Goal: Task Accomplishment & Management: Complete application form

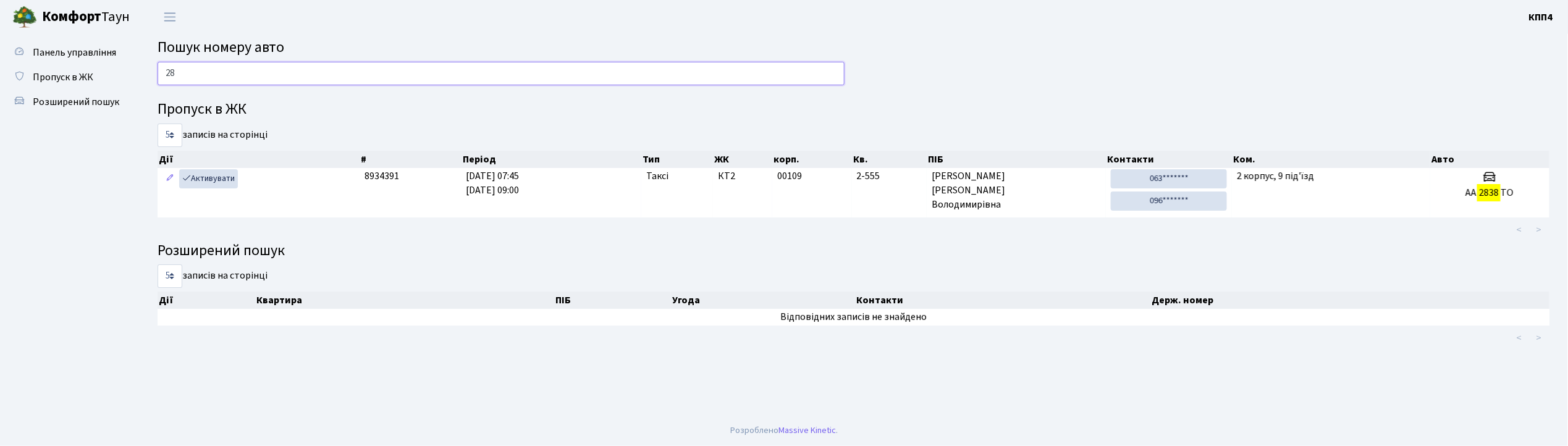
type input "2"
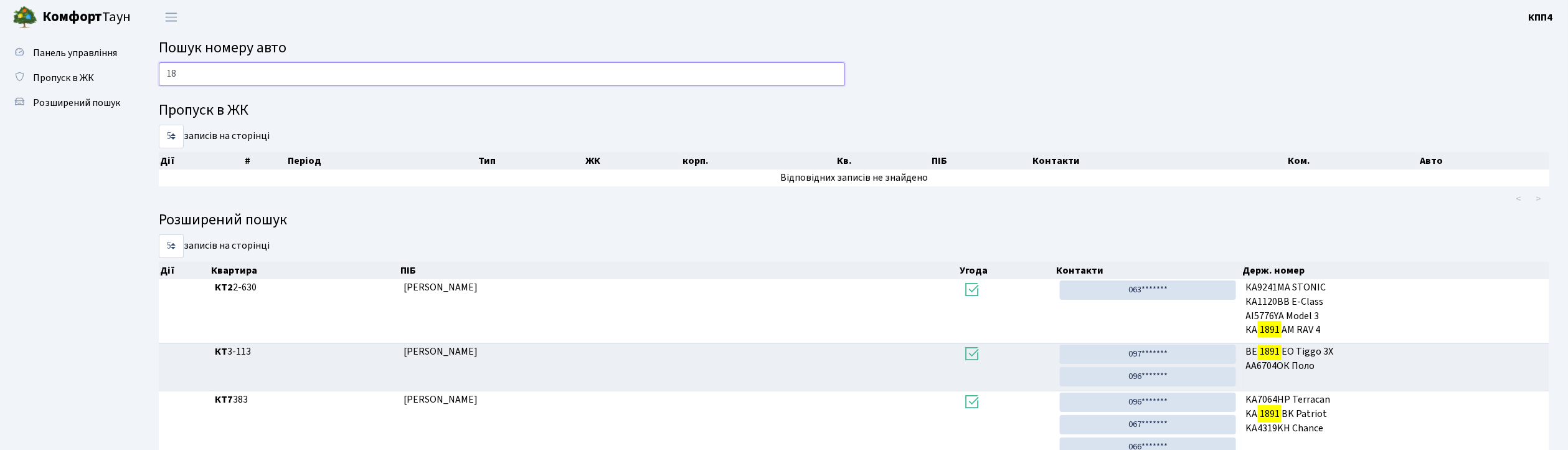
type input "1"
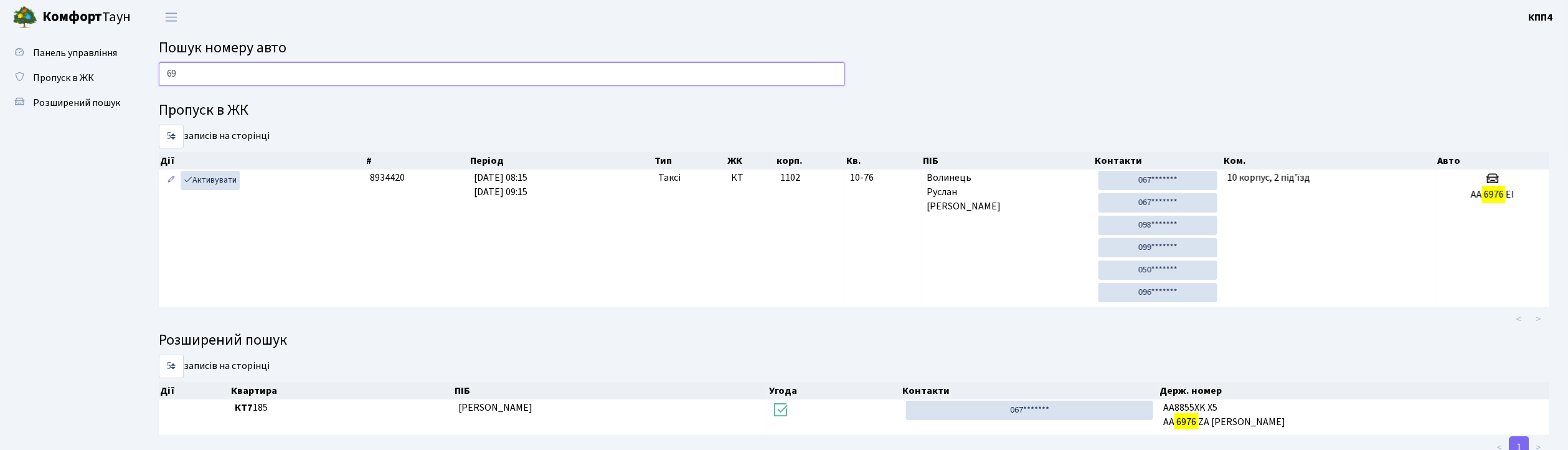
type input "6"
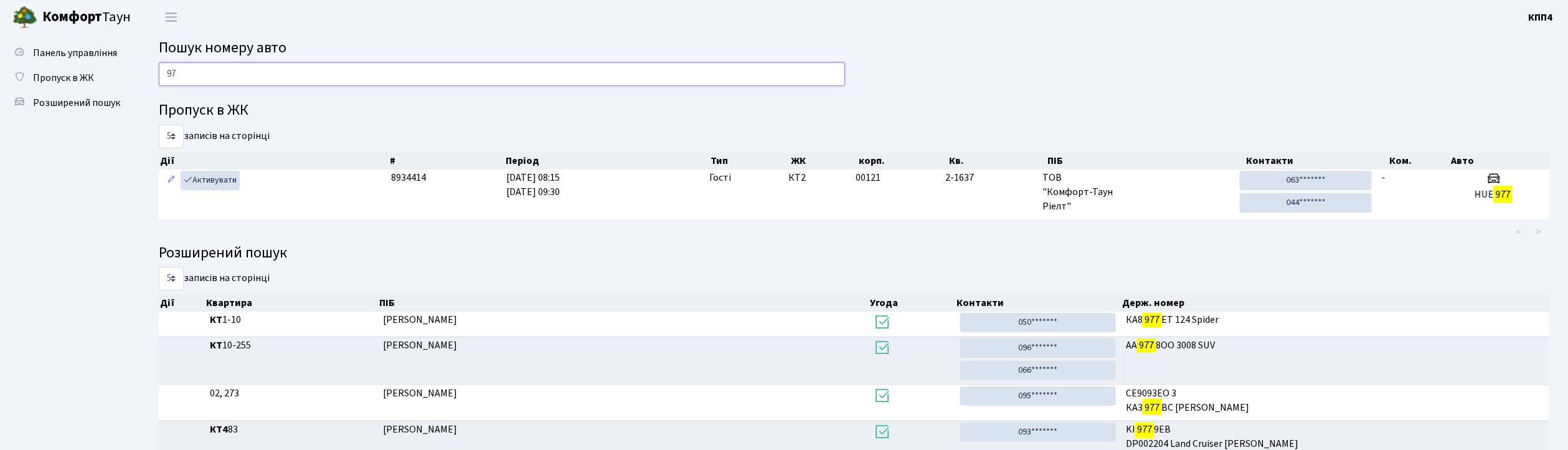
type input "9"
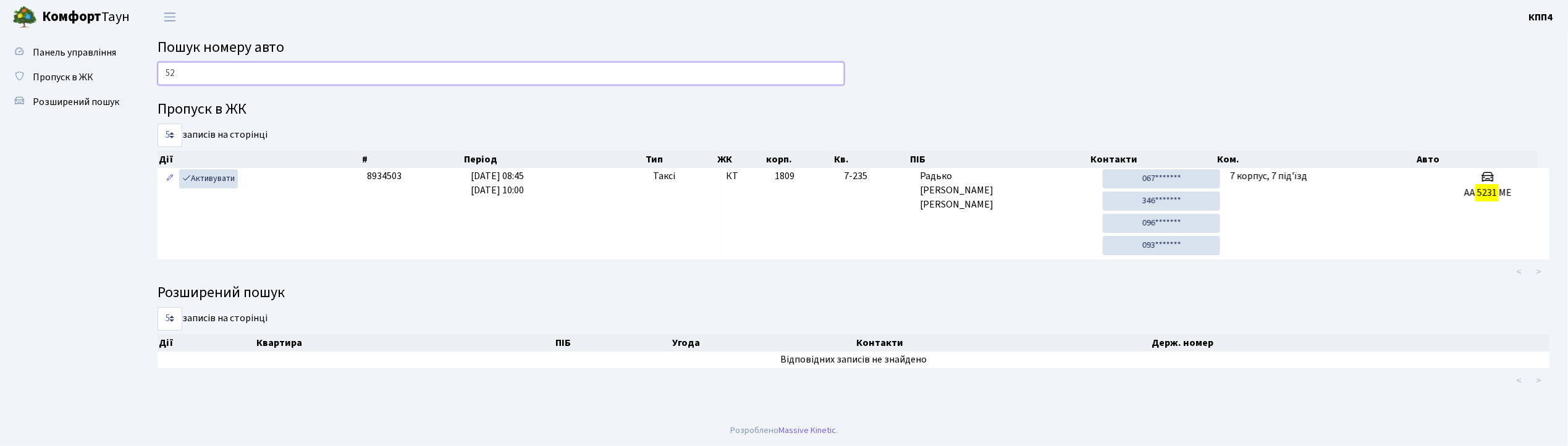
type input "5"
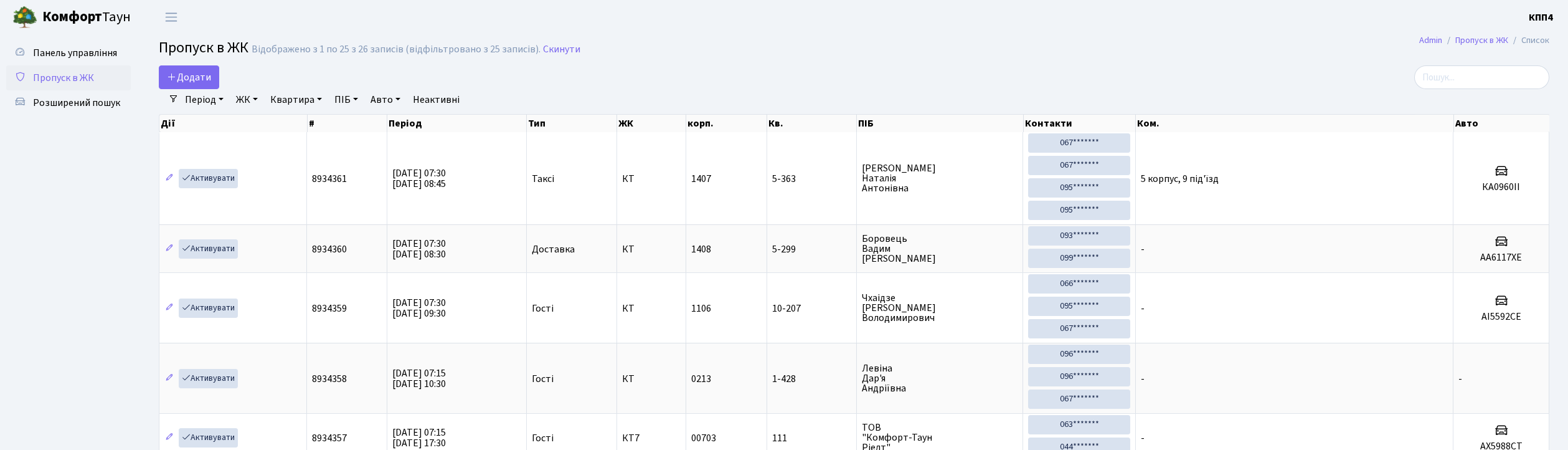
select select "25"
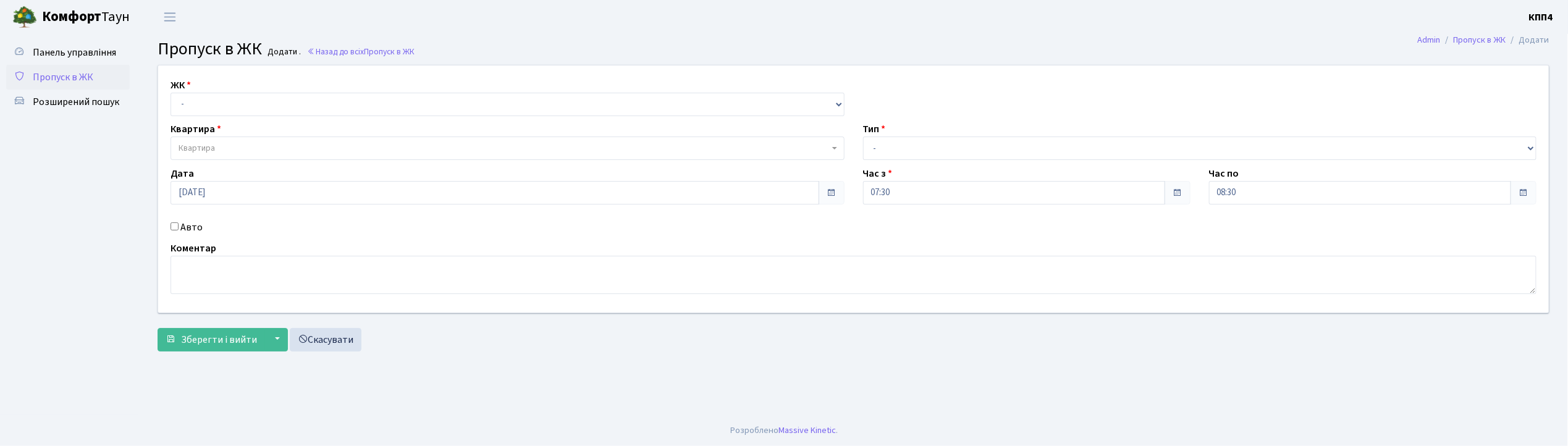
click at [171, 228] on input "Авто" at bounding box center [175, 227] width 8 height 8
checkbox input "true"
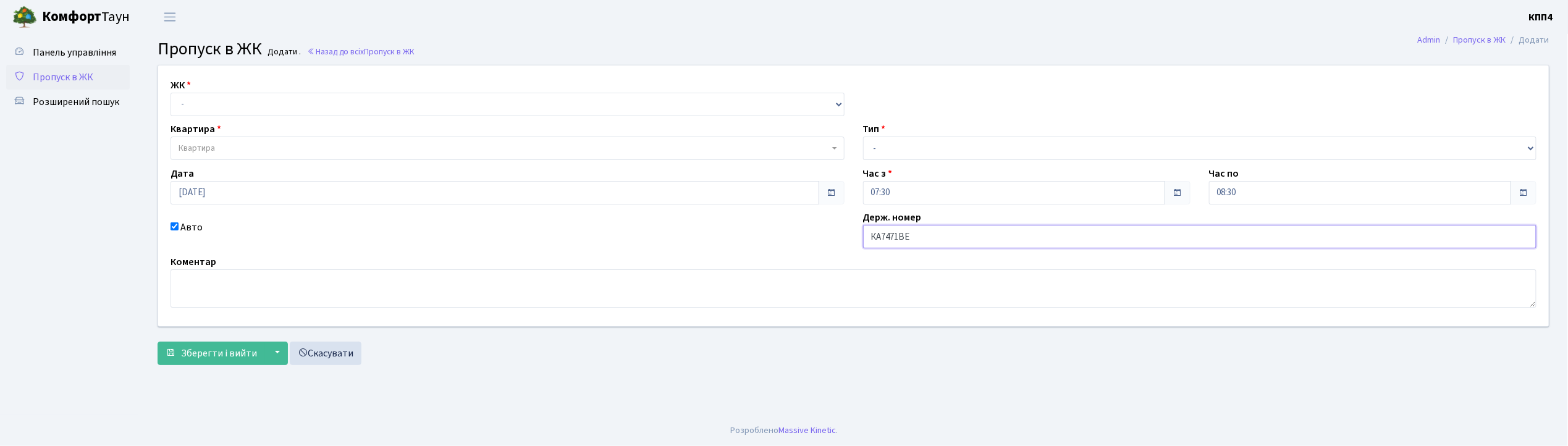
type input "КА7471ВЕ"
click at [223, 95] on select "- КТ, вул. Регенераторна, 4 КТ2, просп. Соборності, 17 КТ3, вул. Березнева, 16 …" at bounding box center [507, 104] width 674 height 24
select select "271"
click at [171, 93] on select "- КТ, вул. Регенераторна, 4 КТ2, просп. Соборності, 17 КТ3, вул. Березнева, 16 …" at bounding box center [507, 104] width 674 height 24
select select
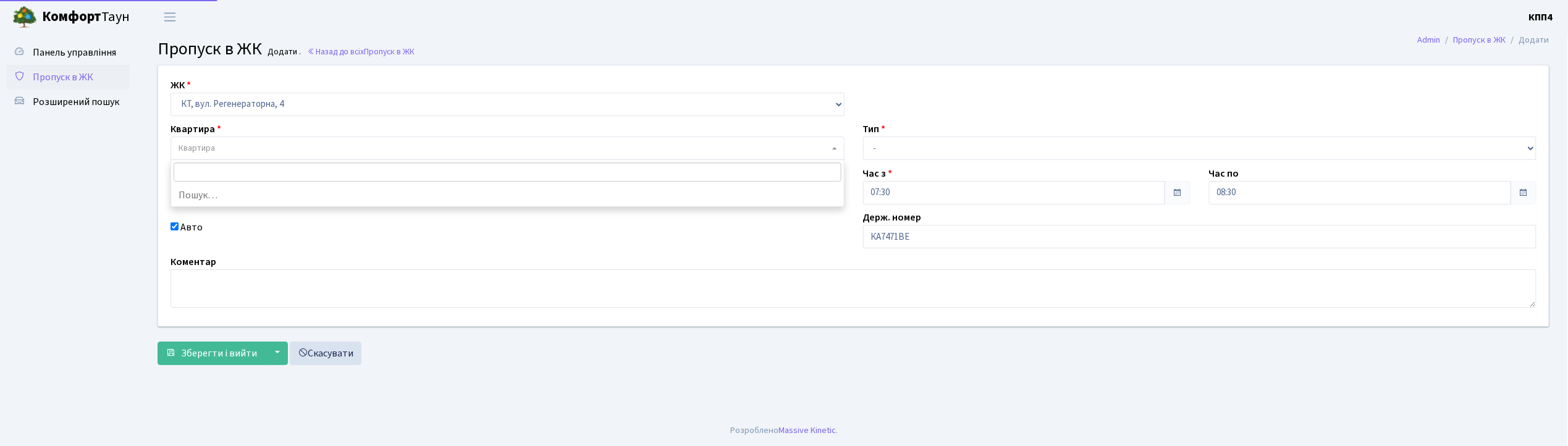
click at [212, 144] on span "Квартира" at bounding box center [197, 148] width 36 height 13
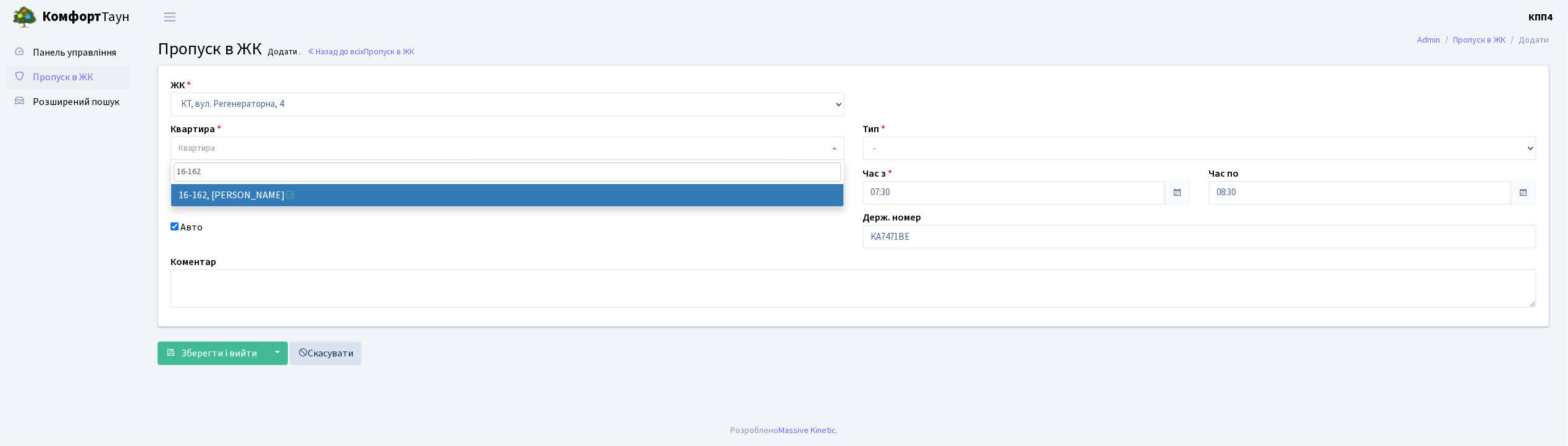
type input "16-162"
select select "8723"
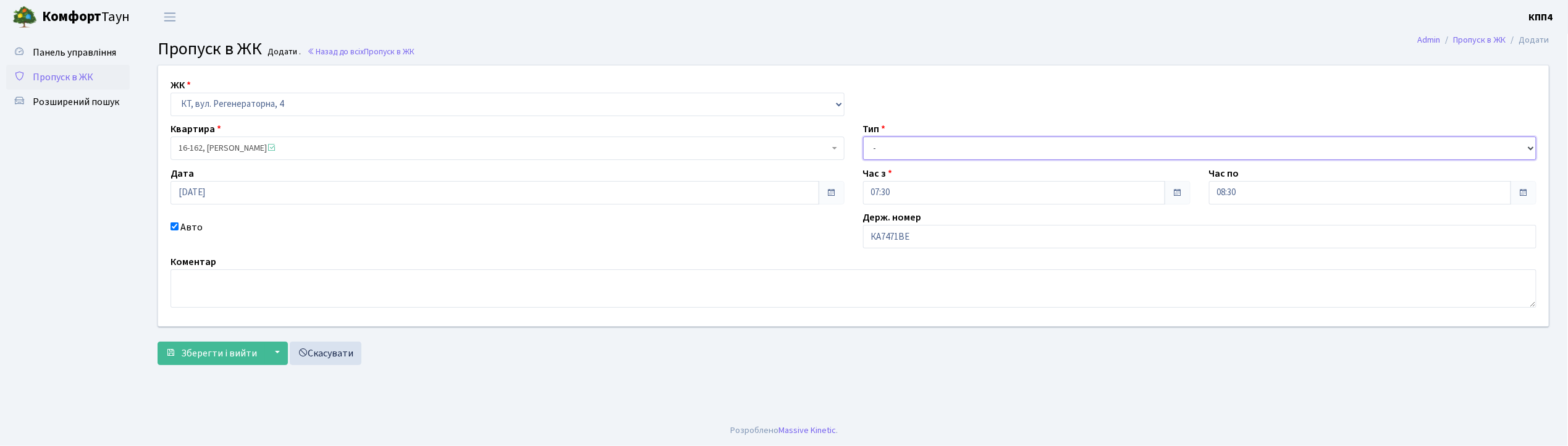
click at [900, 150] on select "- Доставка Таксі Гості Сервіс" at bounding box center [1200, 148] width 674 height 24
select select "3"
click at [863, 136] on select "- Доставка Таксі Гості Сервіс" at bounding box center [1200, 148] width 674 height 24
click at [211, 361] on button "Зберегти і вийти" at bounding box center [211, 353] width 107 height 24
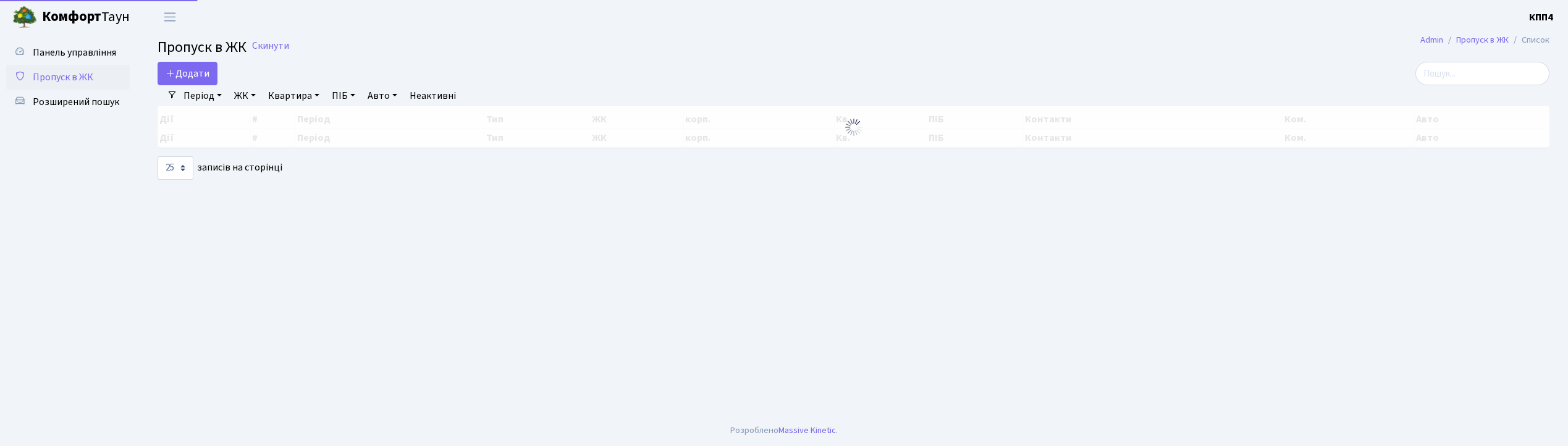
select select "25"
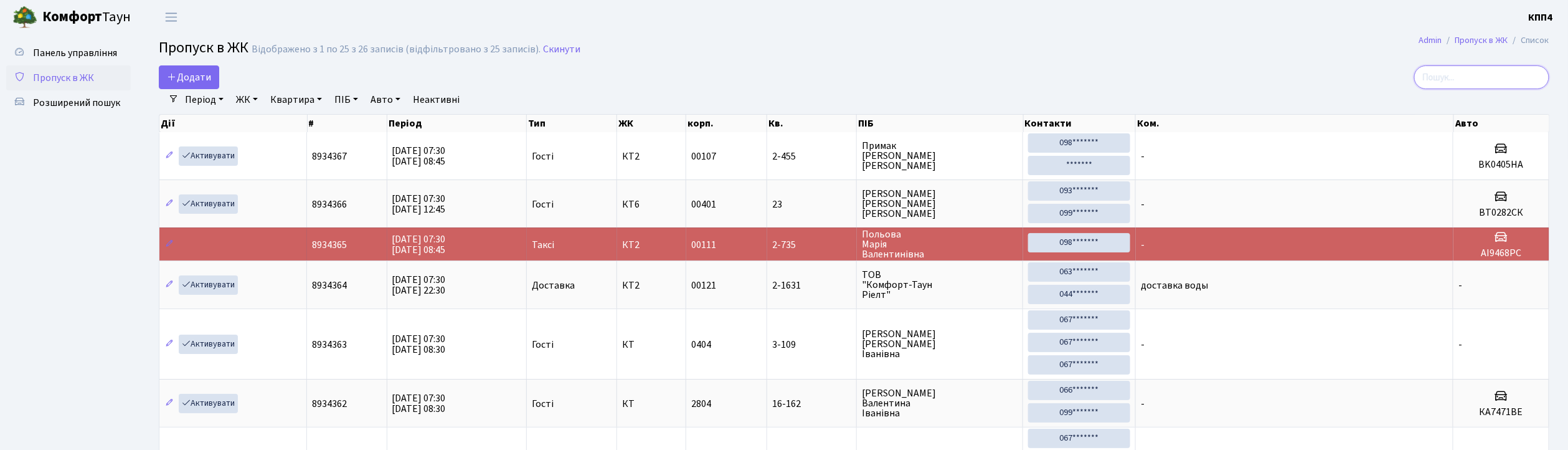
click at [1475, 80] on input "search" at bounding box center [1482, 77] width 135 height 24
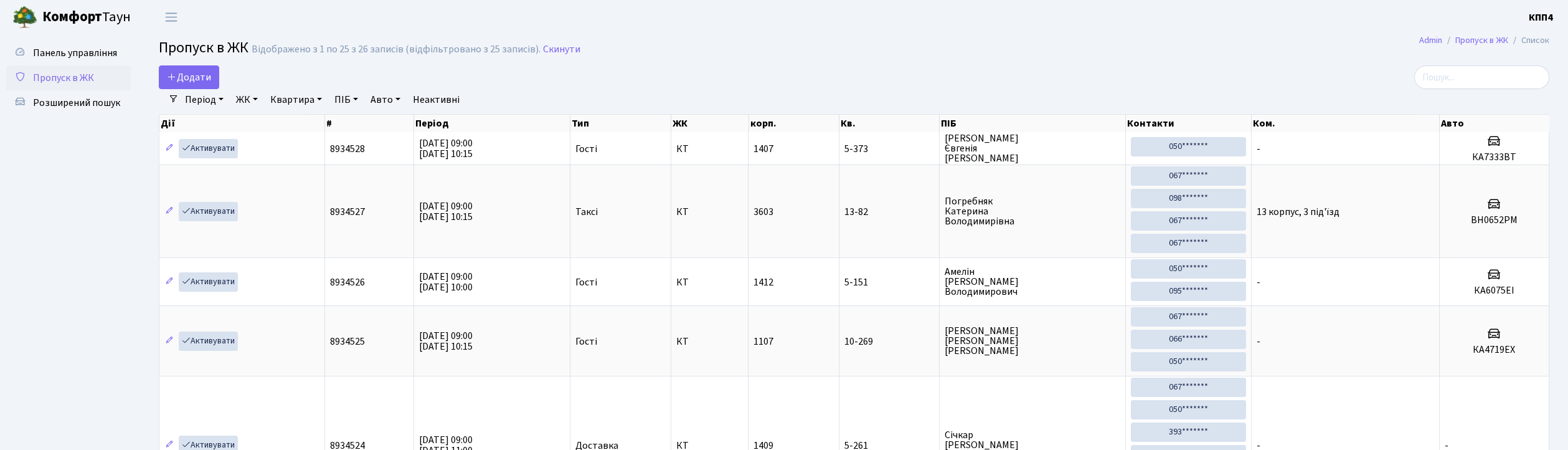
select select "25"
click at [197, 69] on link "Додати" at bounding box center [189, 77] width 60 height 24
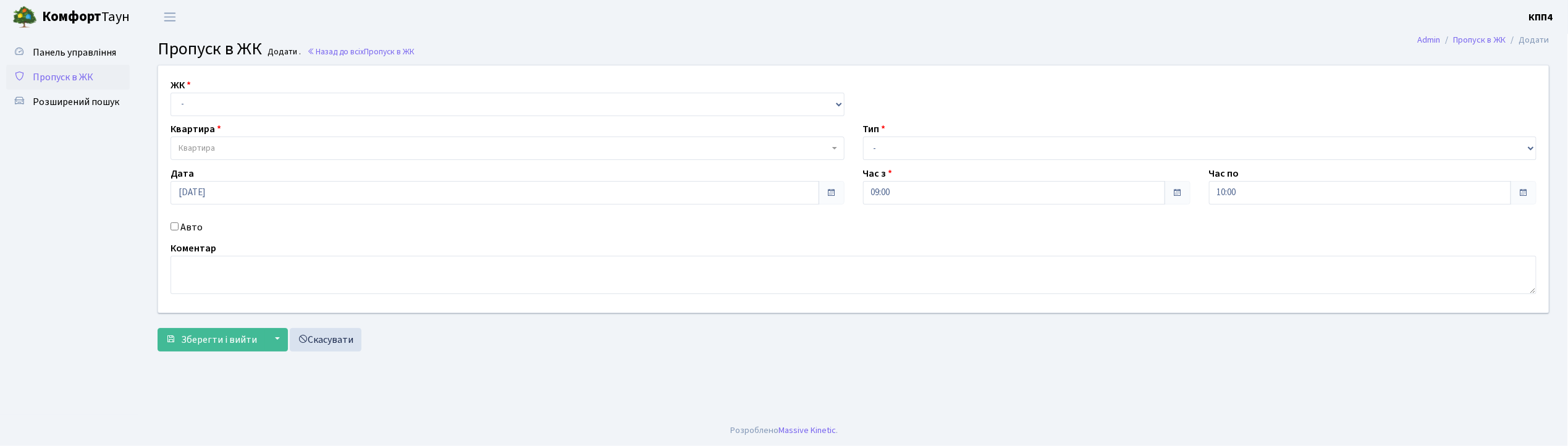
click at [173, 226] on input "Авто" at bounding box center [175, 227] width 8 height 8
checkbox input "true"
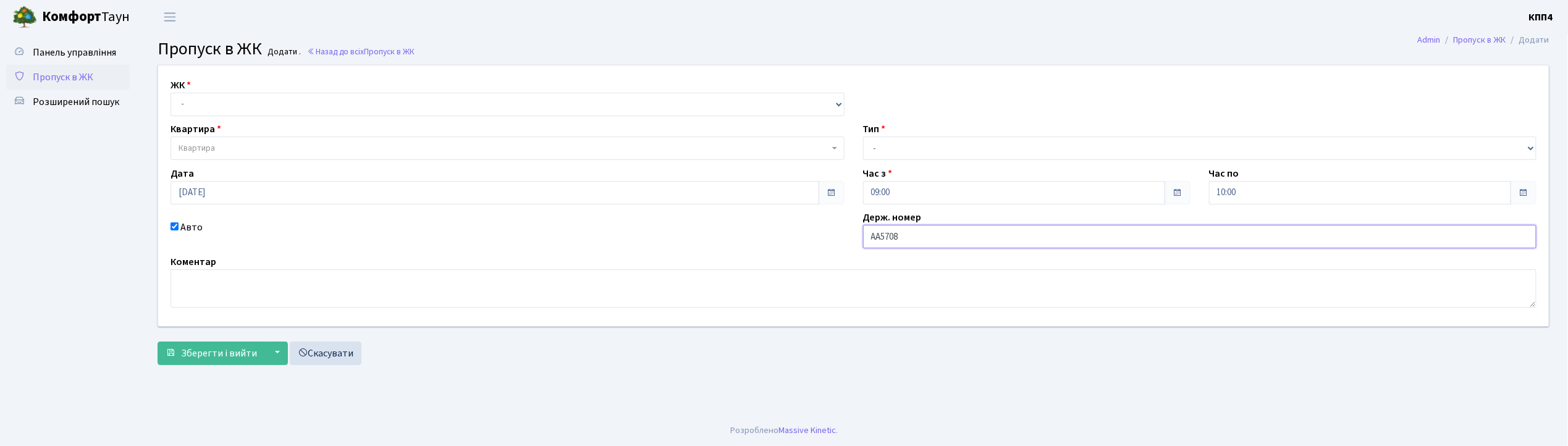
type input "АА5708ТА"
click at [223, 106] on select "- КТ, вул. Регенераторна, 4 КТ2, просп. Соборності, 17 КТ3, вул. Березнева, 16 …" at bounding box center [507, 104] width 674 height 24
select select "271"
click at [171, 93] on select "- КТ, вул. Регенераторна, 4 КТ2, просп. Соборності, 17 КТ3, вул. Березнева, 16 …" at bounding box center [507, 104] width 674 height 24
select select
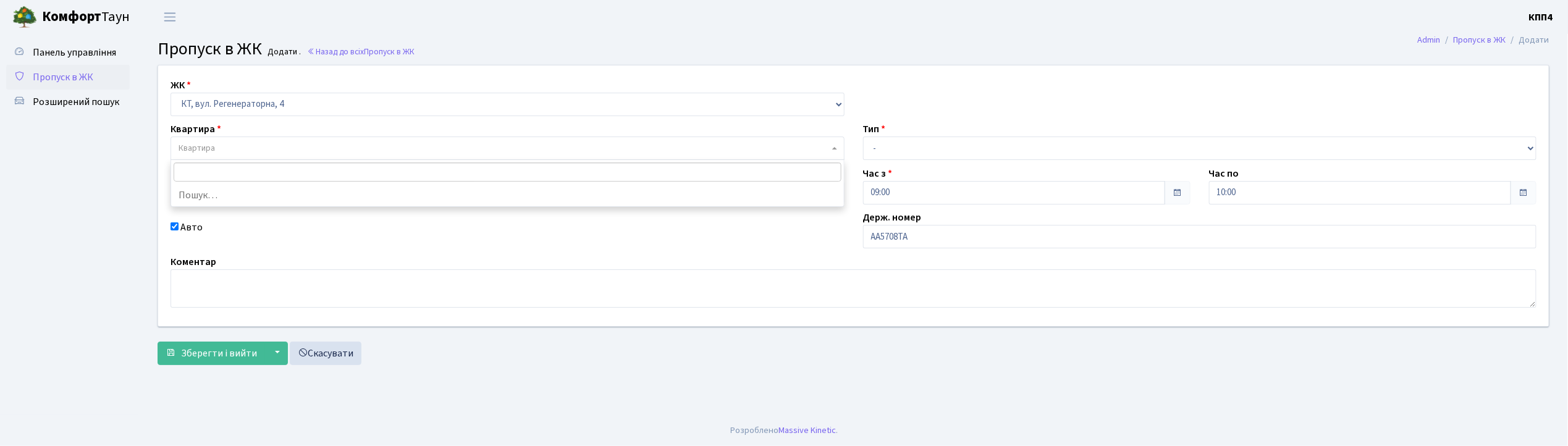
click at [220, 146] on span "Квартира" at bounding box center [504, 148] width 651 height 13
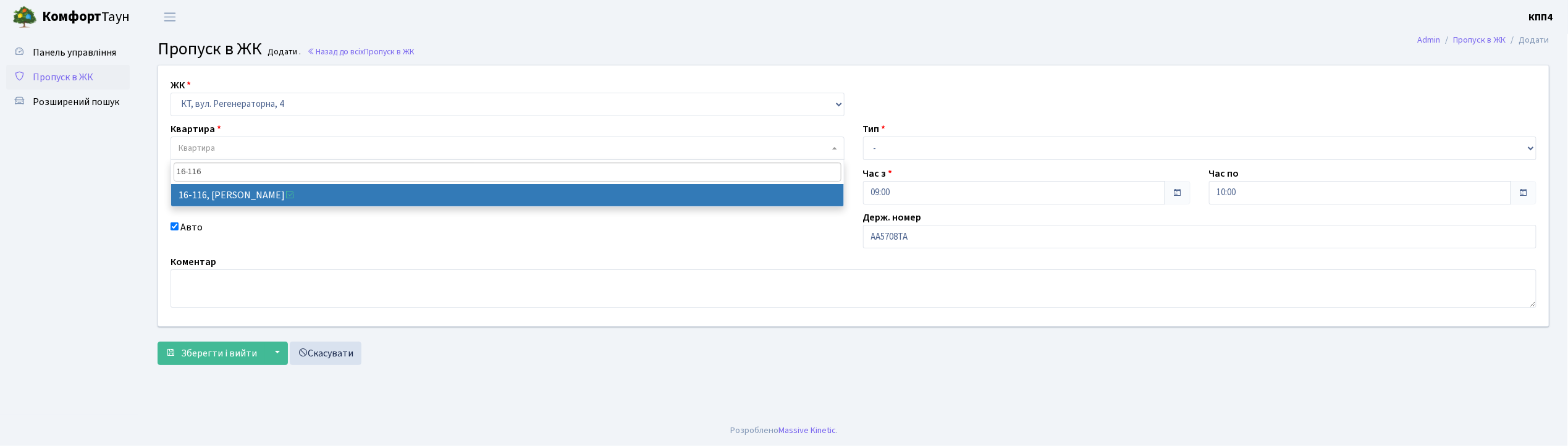
type input "16-116"
select select "8677"
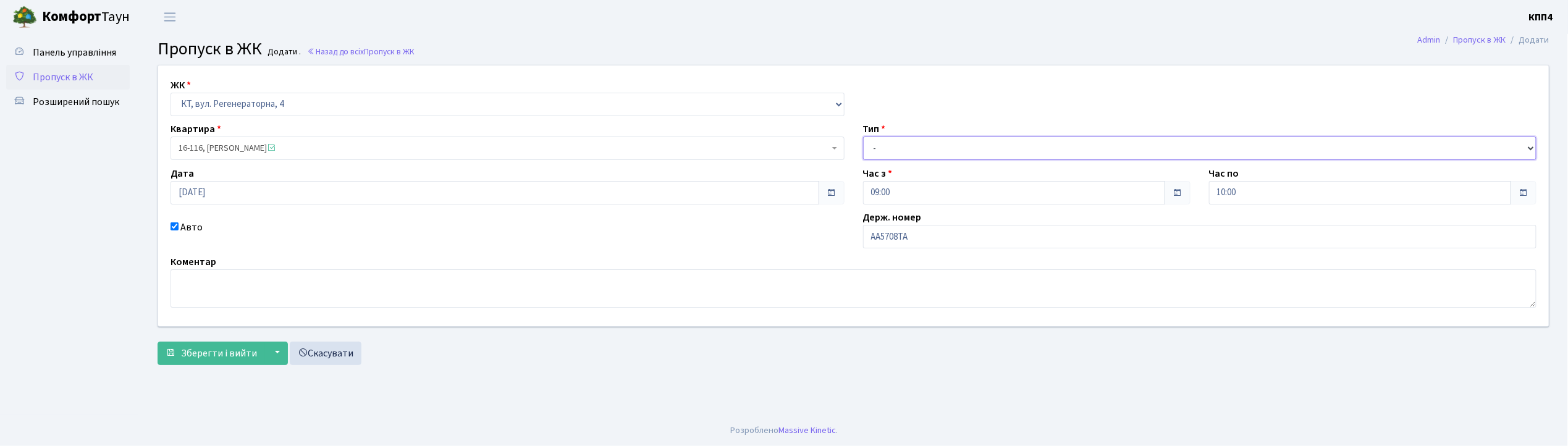
click at [885, 148] on select "- Доставка Таксі Гості Сервіс" at bounding box center [1200, 148] width 674 height 24
select select "2"
click at [863, 136] on select "- Доставка Таксі Гості Сервіс" at bounding box center [1200, 148] width 674 height 24
click at [219, 351] on span "Зберегти і вийти" at bounding box center [219, 353] width 76 height 14
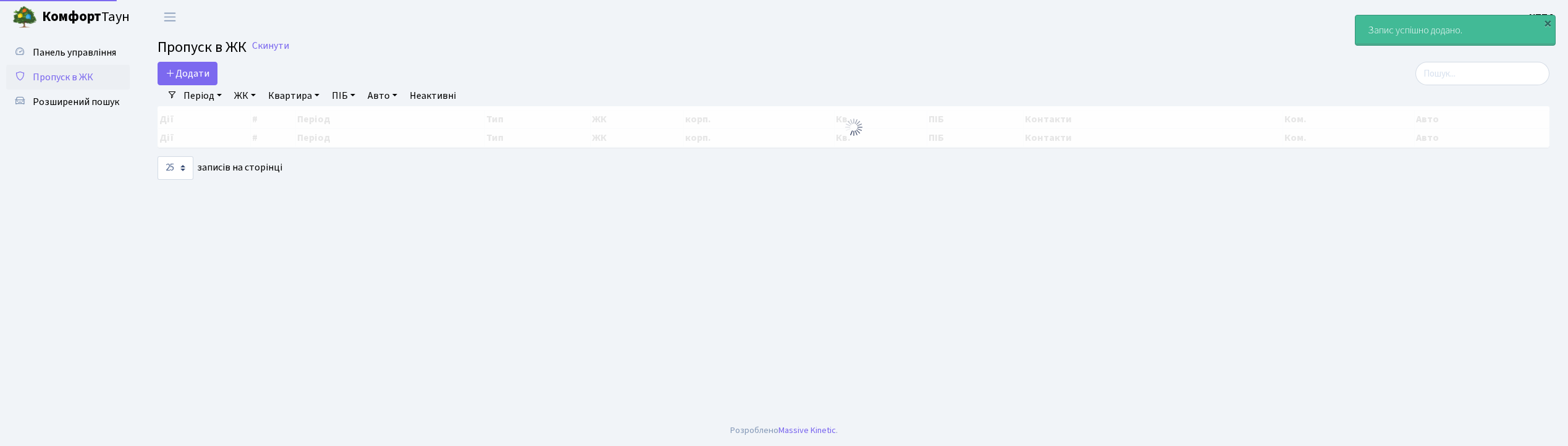
select select "25"
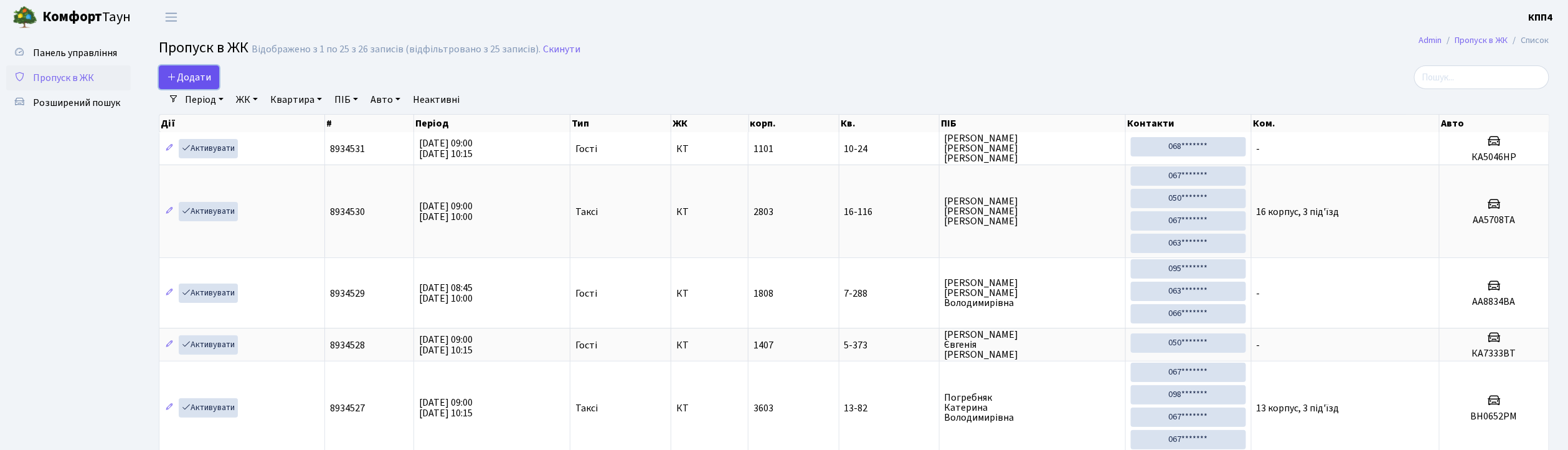
click at [191, 80] on span "Додати" at bounding box center [189, 77] width 44 height 14
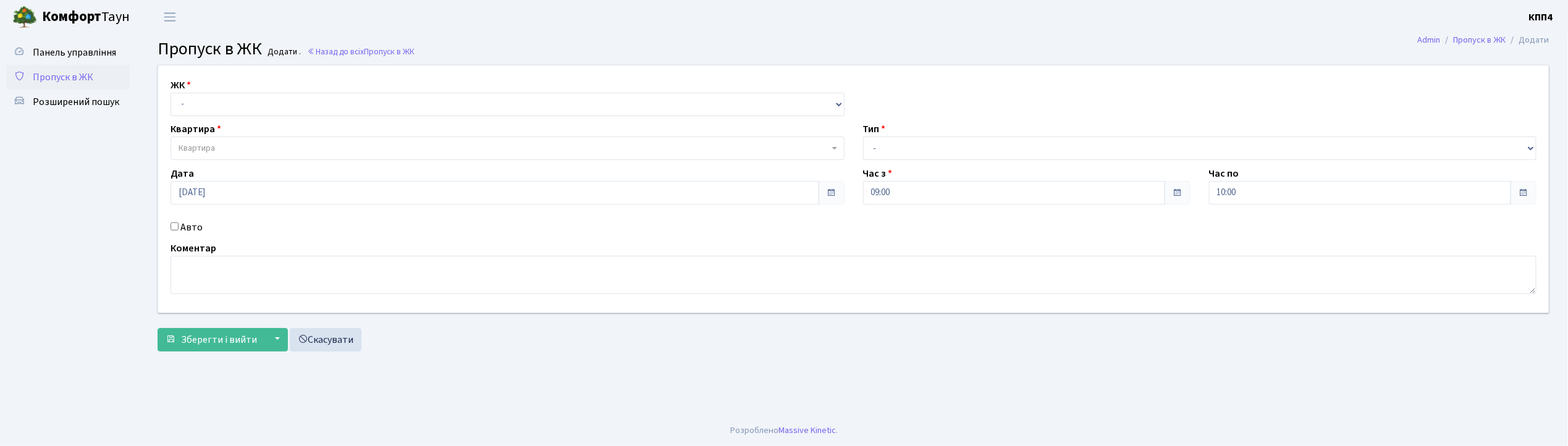
click at [173, 228] on input "Авто" at bounding box center [175, 227] width 8 height 8
checkbox input "true"
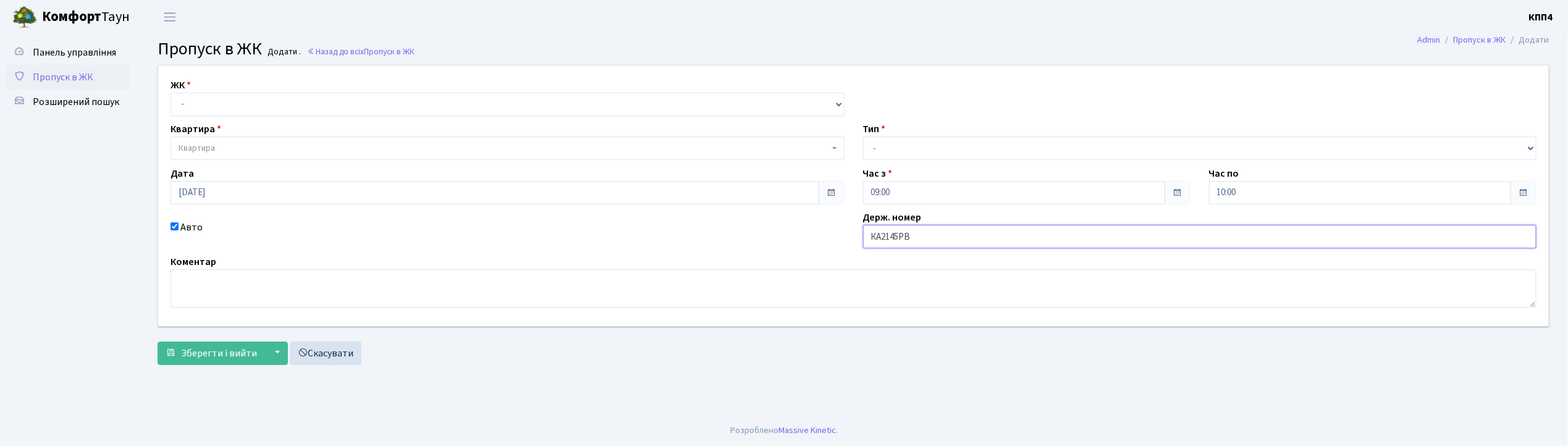
type input "КА2145РВ"
click at [194, 102] on select "- КТ, вул. Регенераторна, 4 КТ2, просп. Соборності, 17 КТ3, вул. Березнева, 16 …" at bounding box center [507, 104] width 674 height 24
select select "271"
click at [171, 93] on select "- КТ, вул. Регенераторна, 4 КТ2, просп. Соборності, 17 КТ3, вул. Березнева, 16 …" at bounding box center [507, 104] width 674 height 24
select select
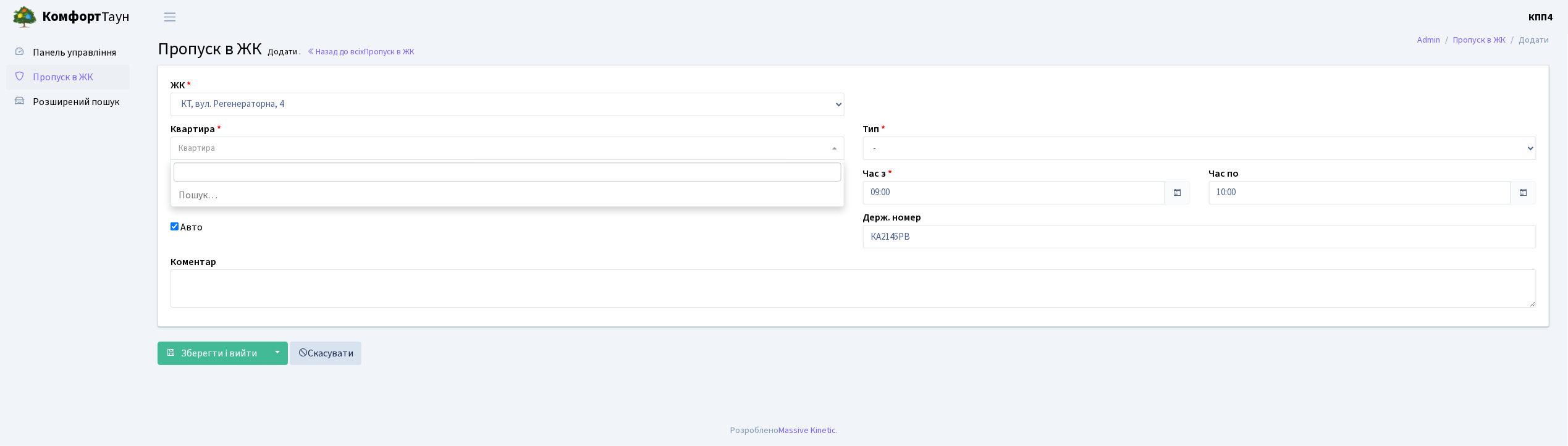
click at [201, 144] on span "Квартира" at bounding box center [197, 148] width 36 height 13
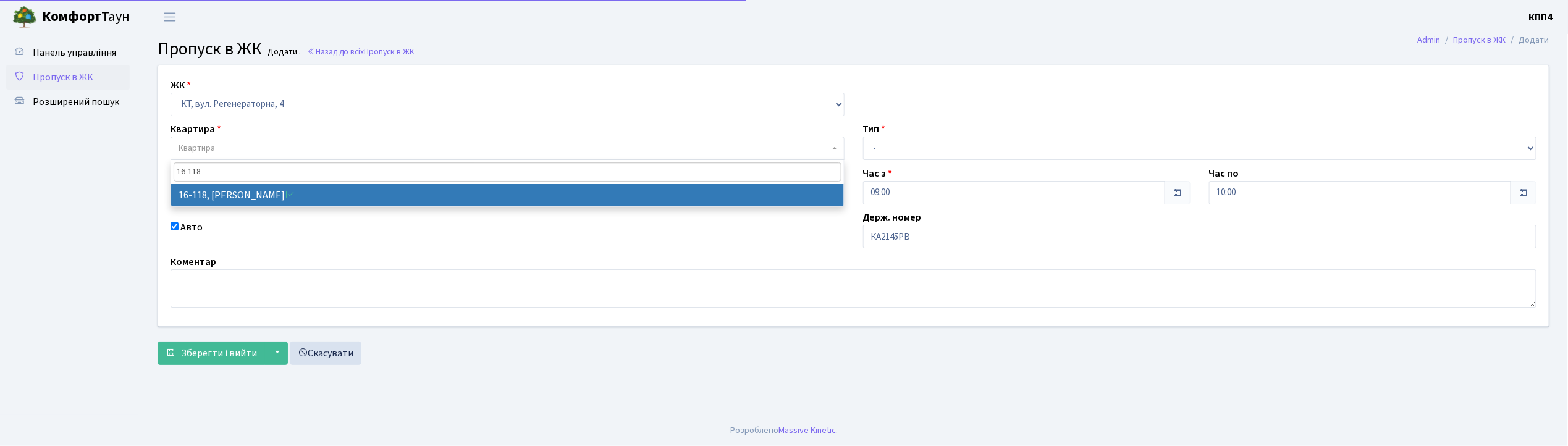
type input "16-118"
select select "8679"
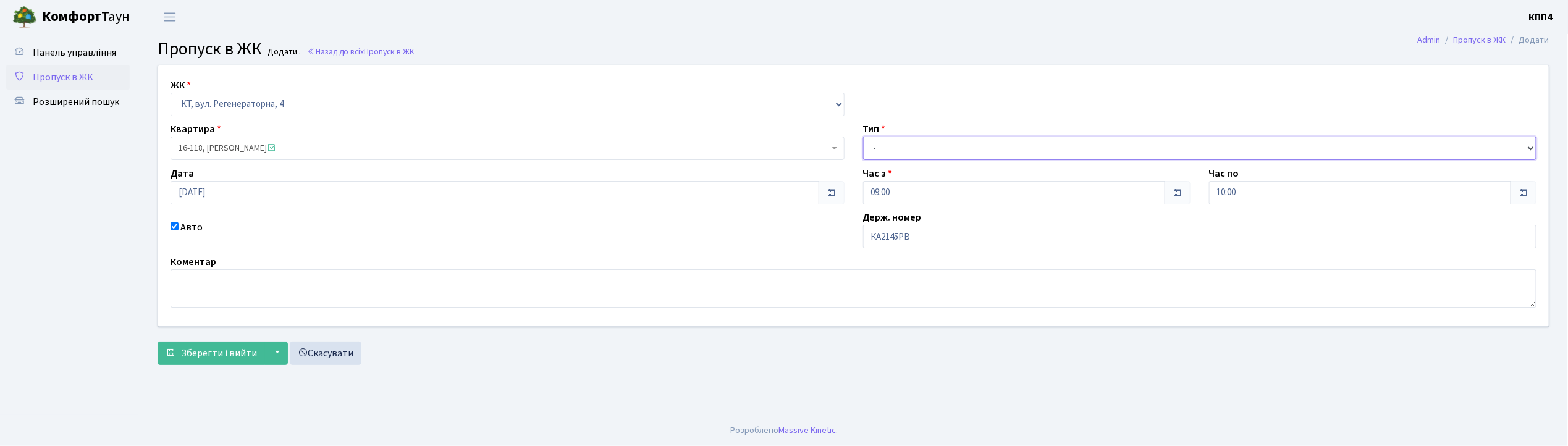
click at [889, 141] on select "- Доставка Таксі Гості Сервіс" at bounding box center [1200, 148] width 674 height 24
select select "2"
click at [863, 136] on select "- Доставка Таксі Гості Сервіс" at bounding box center [1200, 148] width 674 height 24
click at [223, 351] on span "Зберегти і вийти" at bounding box center [219, 353] width 76 height 14
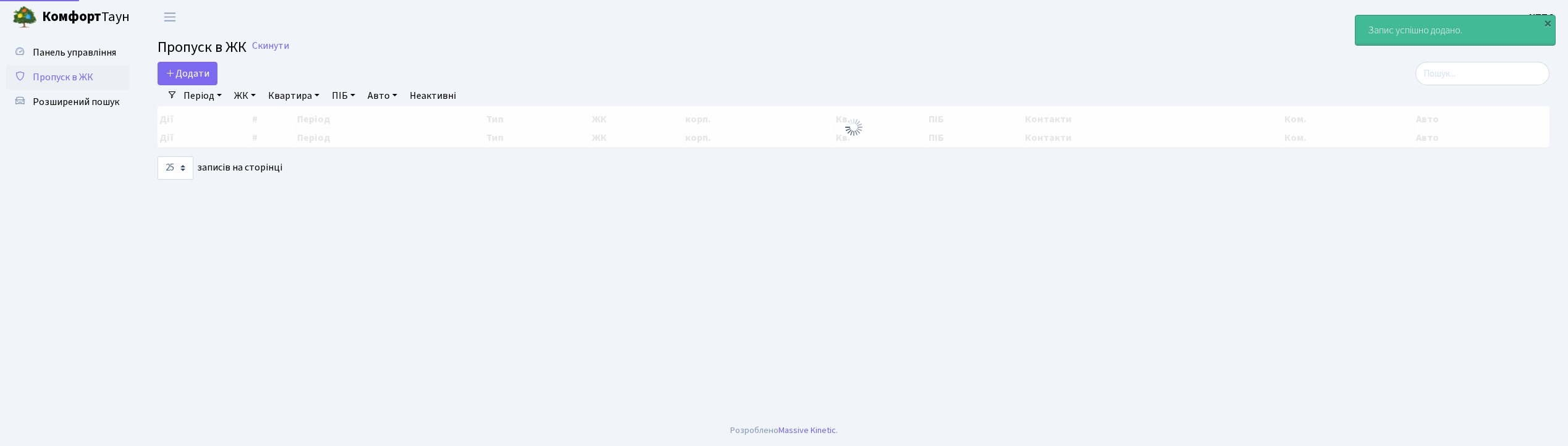
select select "25"
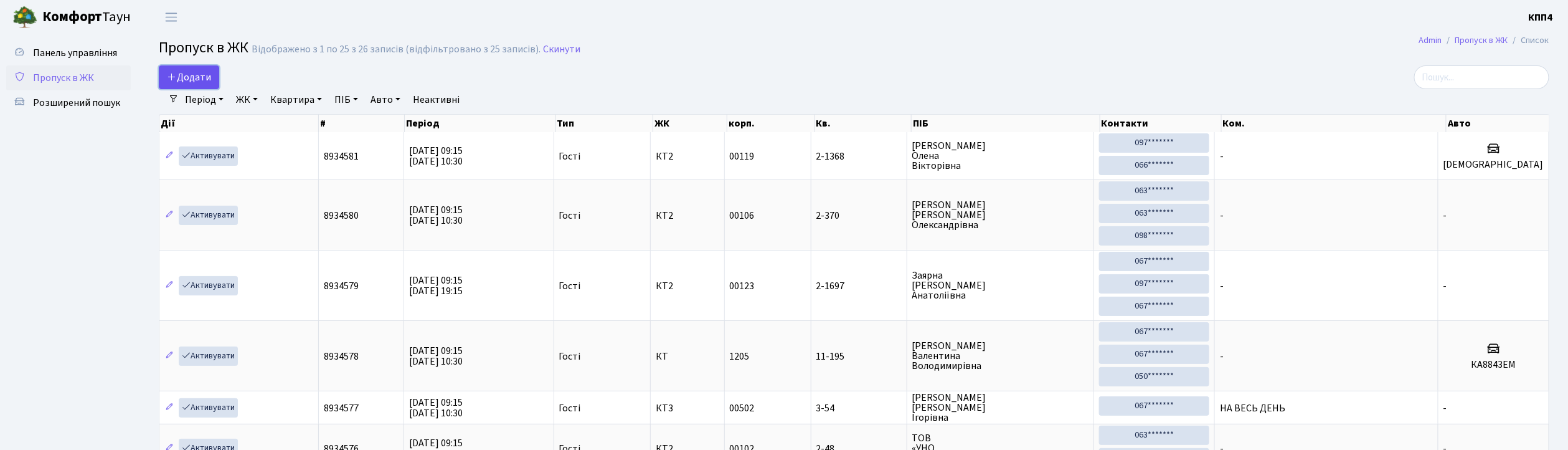
click at [186, 81] on span "Додати" at bounding box center [189, 77] width 44 height 14
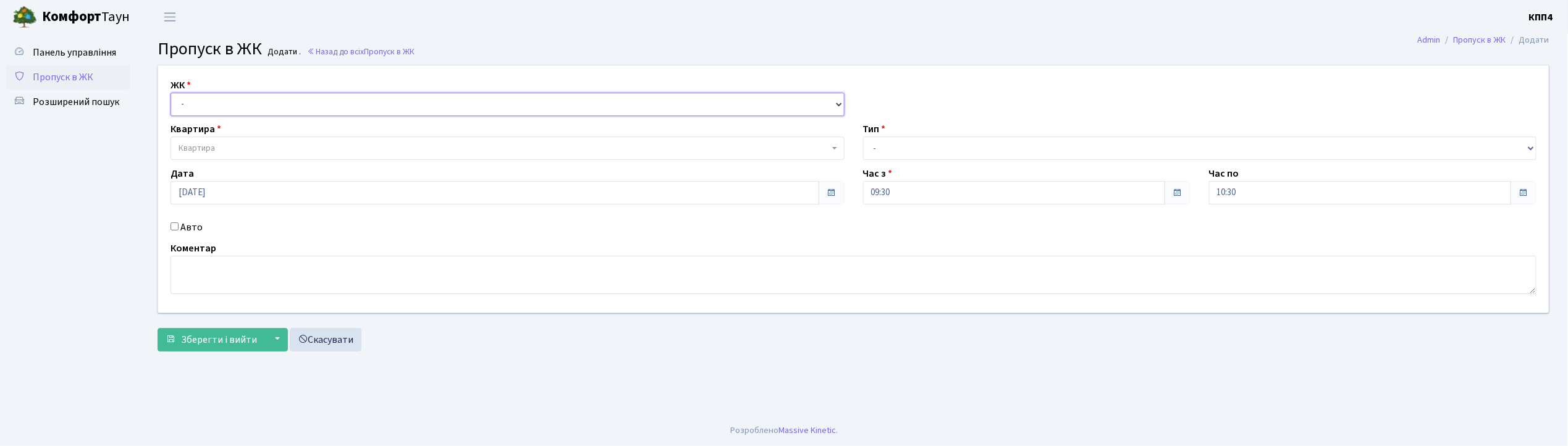
click at [184, 104] on select "- КТ, вул. Регенераторна, 4 КТ2, просп. Соборності, 17 КТ3, вул. Березнева, 16 …" at bounding box center [507, 104] width 674 height 24
select select "271"
click at [171, 93] on select "- КТ, вул. Регенераторна, 4 КТ2, просп. Соборності, 17 КТ3, вул. Березнева, 16 …" at bounding box center [507, 104] width 674 height 24
select select
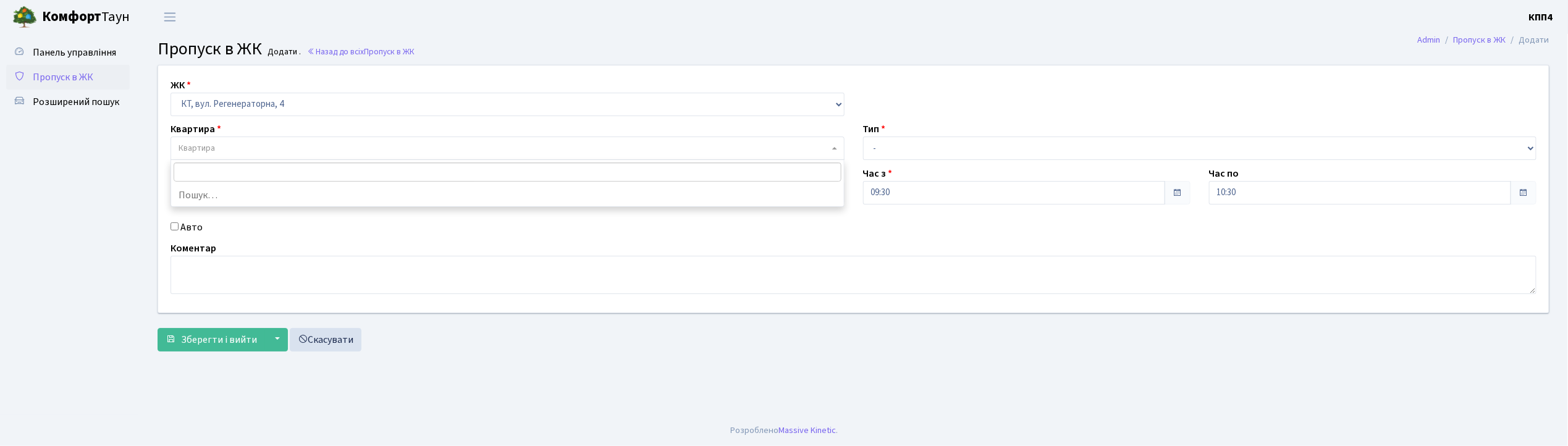
click at [191, 147] on span "Квартира" at bounding box center [197, 148] width 36 height 13
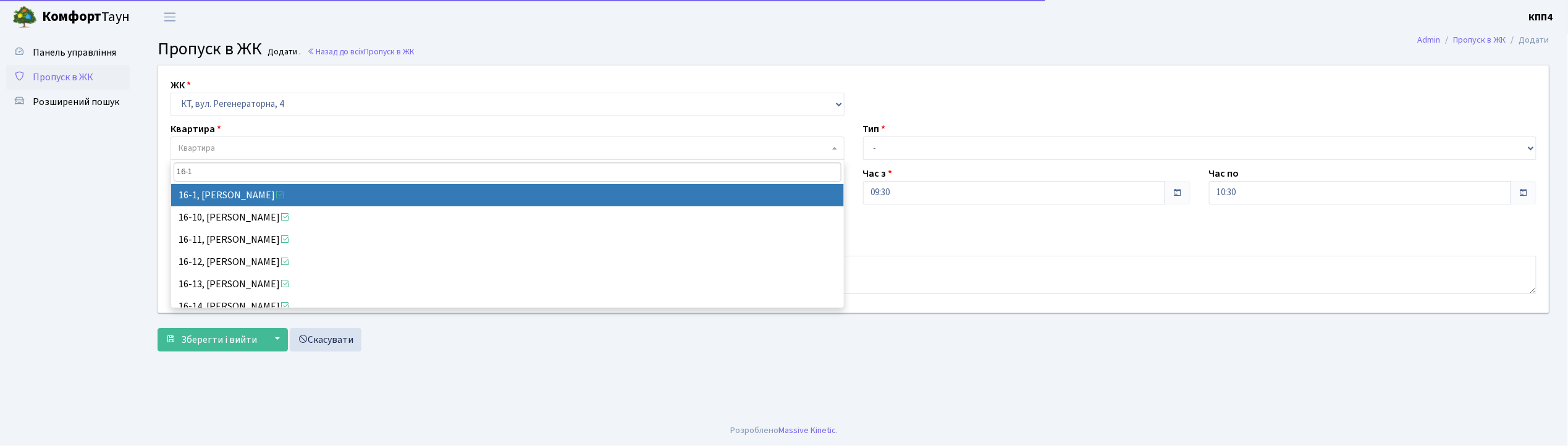
type input "16-1"
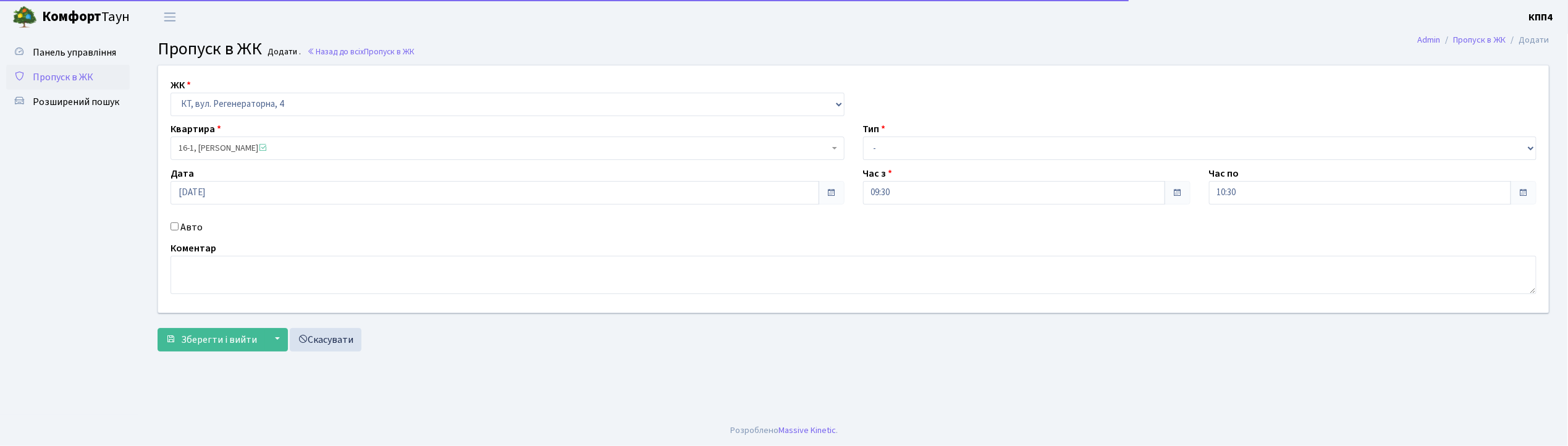
select select "8562"
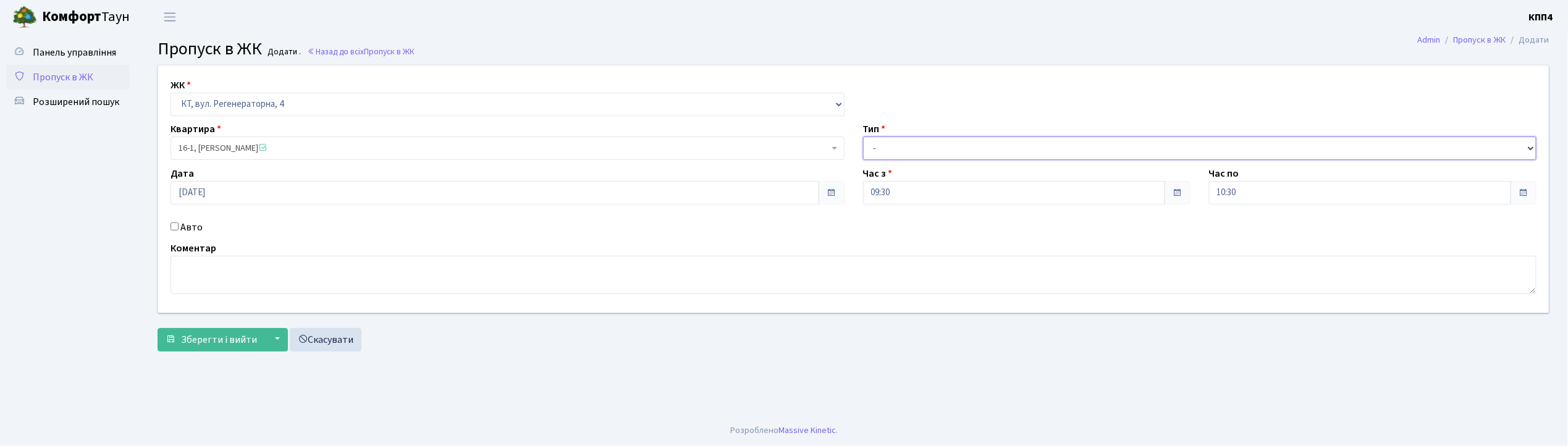
click at [876, 151] on select "- Доставка Таксі Гості Сервіс" at bounding box center [1200, 148] width 674 height 24
select select "3"
click at [863, 136] on select "- Доставка Таксі Гості Сервіс" at bounding box center [1200, 148] width 674 height 24
click at [196, 276] on textarea at bounding box center [853, 275] width 1366 height 38
type textarea "ВСІХ І МЕНЕ"
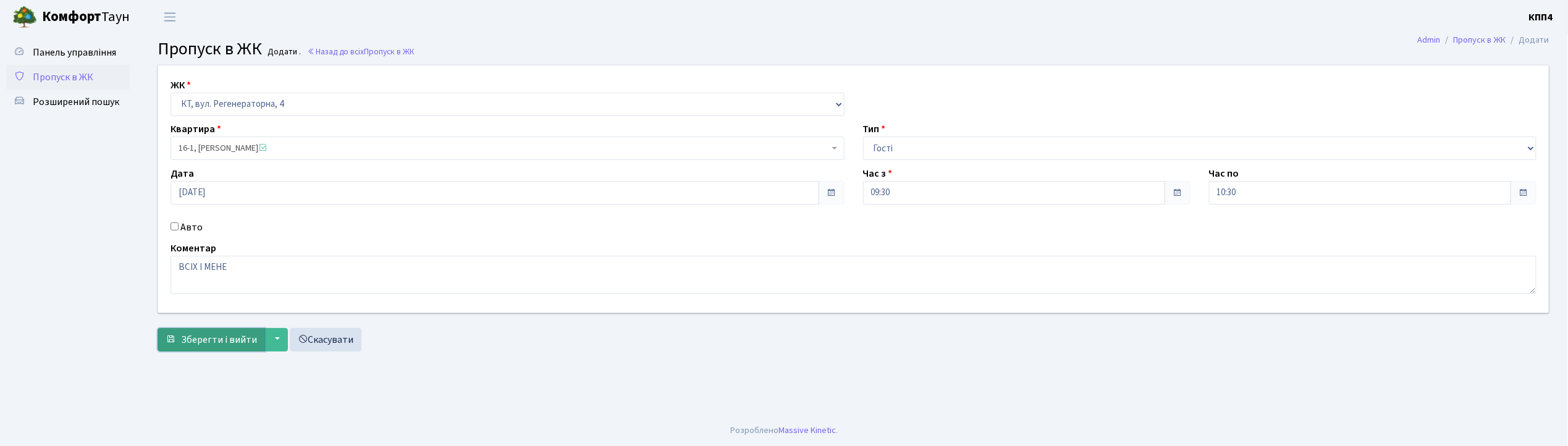
click at [236, 342] on span "Зберегти і вийти" at bounding box center [219, 340] width 76 height 14
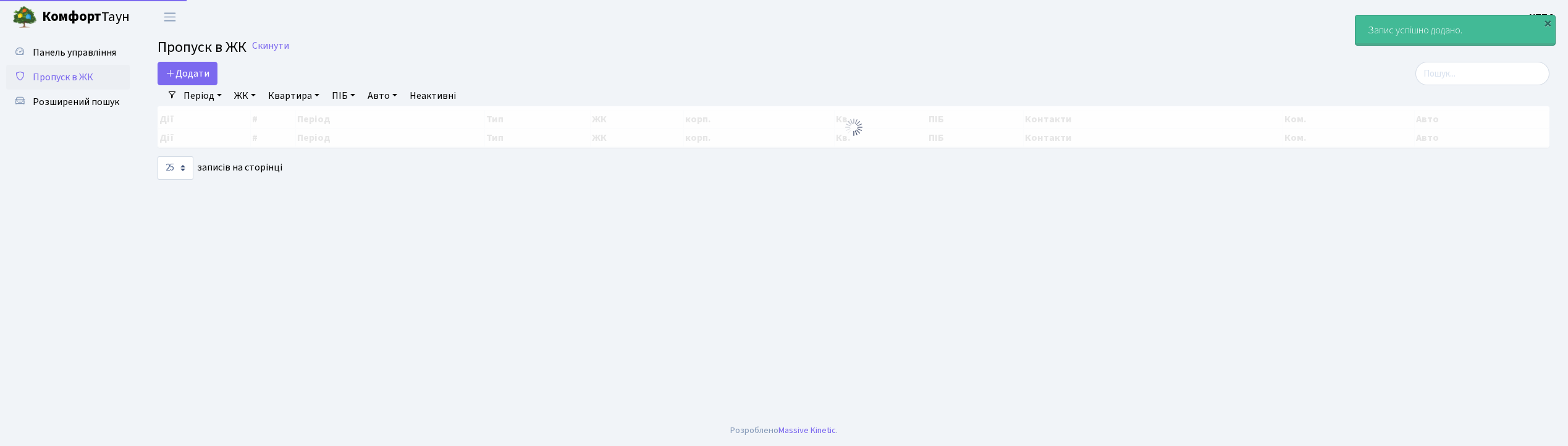
select select "25"
